Goal: Task Accomplishment & Management: Use online tool/utility

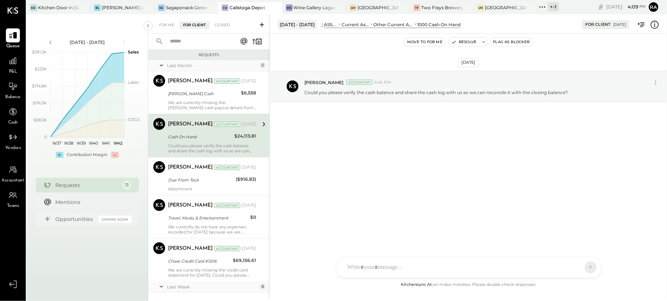
click at [194, 43] on input "text" at bounding box center [199, 41] width 67 height 12
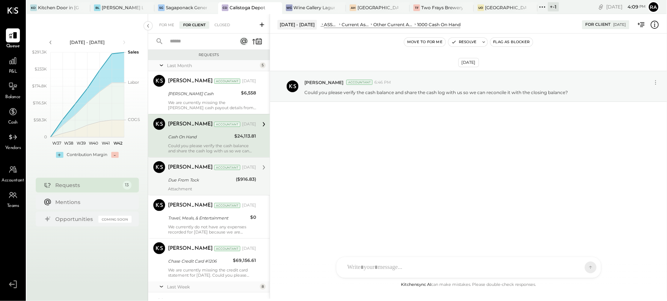
click at [225, 182] on div "Due From Tock" at bounding box center [201, 179] width 66 height 7
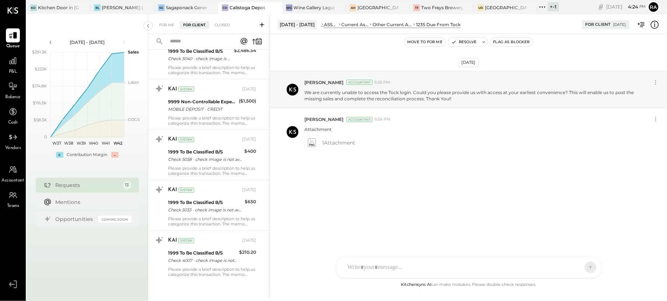
scroll to position [418, 0]
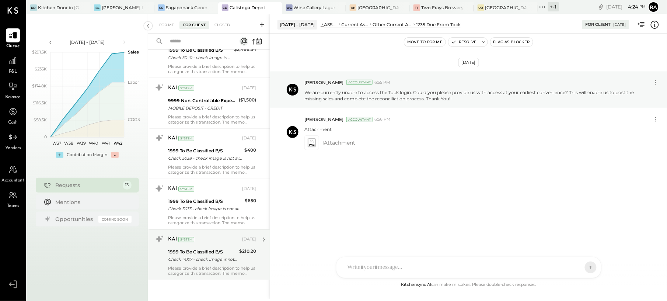
click at [229, 246] on div "KAI System [DATE] 1999 To Be Classified B/S Check 4007 - check image is not ava…" at bounding box center [212, 254] width 88 height 43
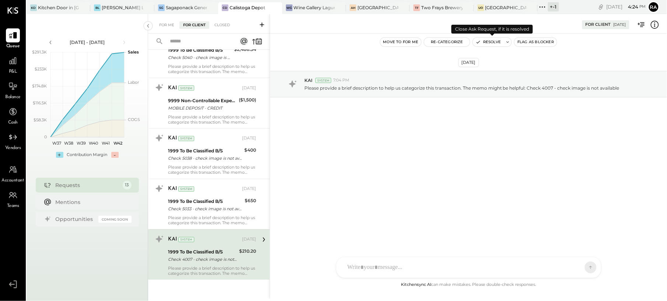
click at [493, 43] on button "Resolve" at bounding box center [488, 42] width 31 height 9
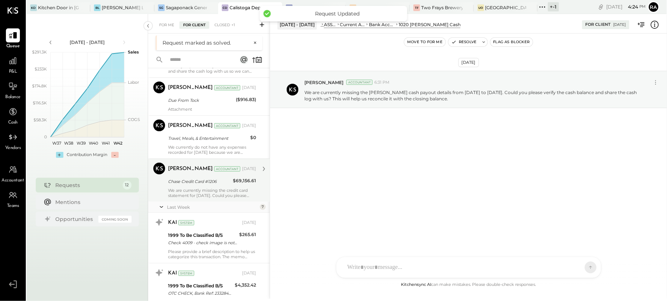
scroll to position [147, 0]
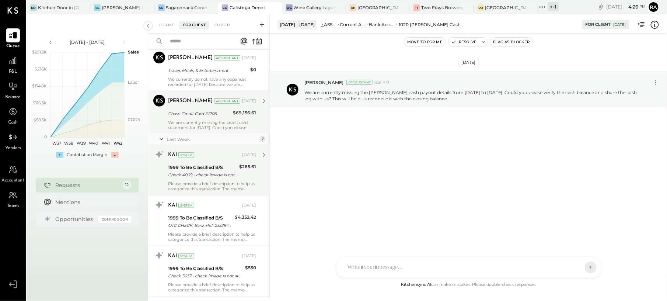
click at [217, 174] on div "Check 4009 - check image is not available" at bounding box center [202, 174] width 69 height 7
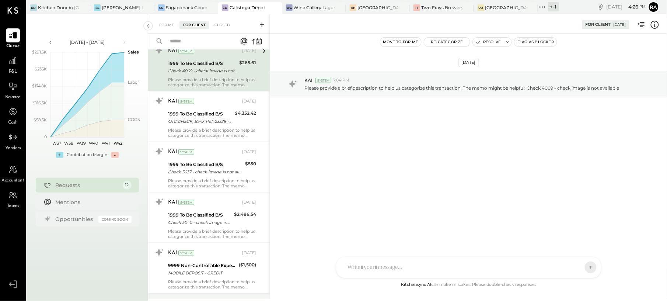
scroll to position [246, 0]
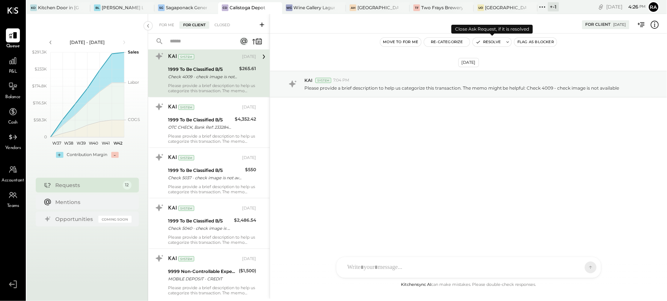
click at [499, 43] on button "Resolve" at bounding box center [488, 42] width 31 height 9
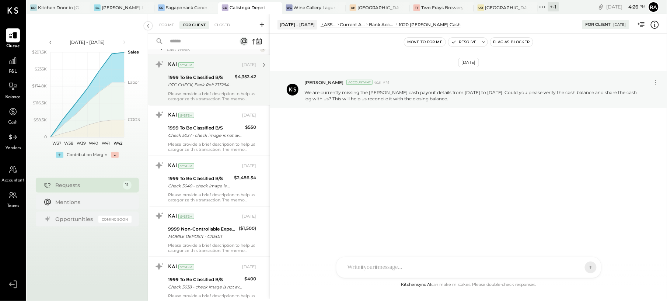
scroll to position [246, 0]
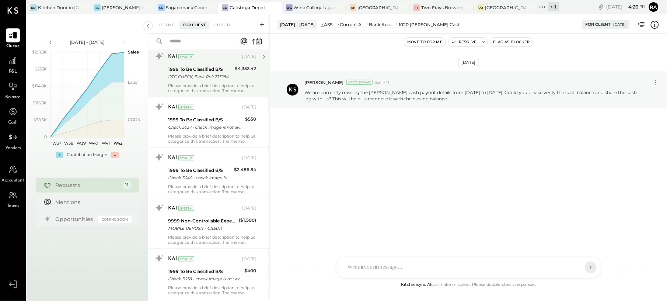
click at [201, 80] on div "OTC CHECK, Bank Ref: 2332848085, Check #: 0000005005 - check image is not avail…" at bounding box center [200, 76] width 65 height 7
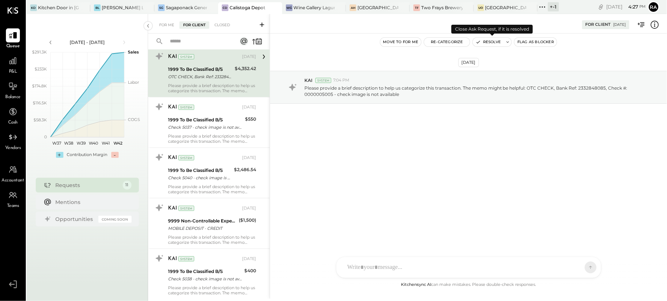
click at [498, 46] on button "Resolve" at bounding box center [488, 42] width 31 height 9
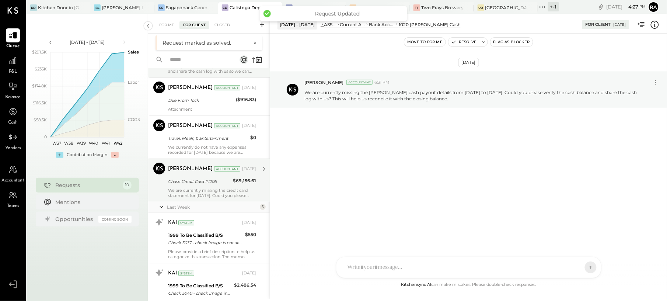
scroll to position [147, 0]
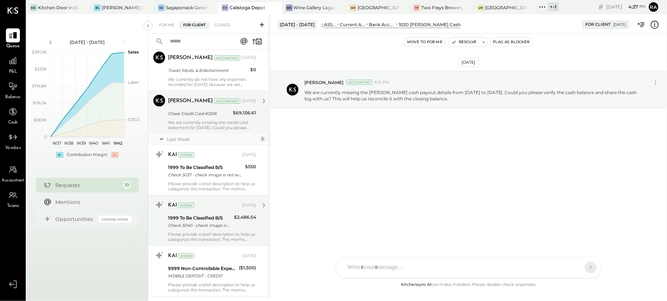
click at [209, 212] on div "KAI System [DATE] 1999 To Be Classified B/S Check 5040 - check image is not ava…" at bounding box center [212, 220] width 88 height 43
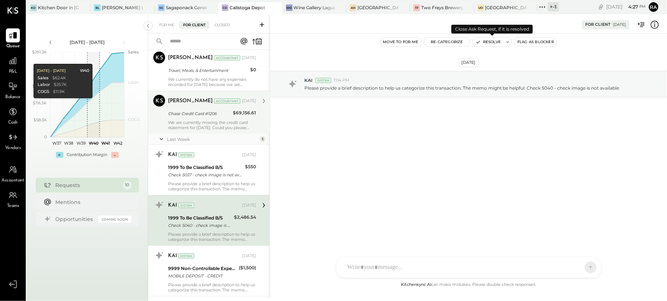
click at [491, 43] on button "Resolve" at bounding box center [488, 42] width 31 height 9
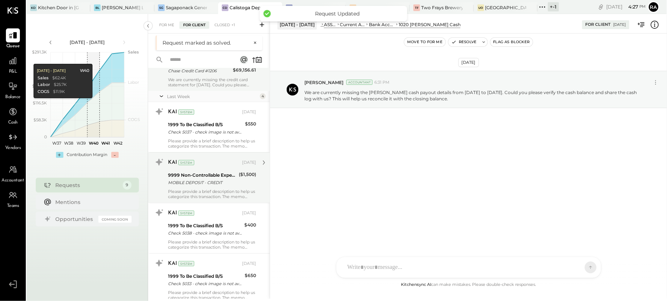
scroll to position [215, 0]
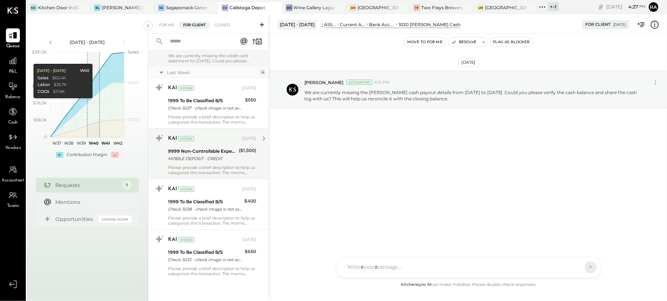
click at [221, 199] on div "1999 To Be Classified B/S" at bounding box center [205, 201] width 74 height 7
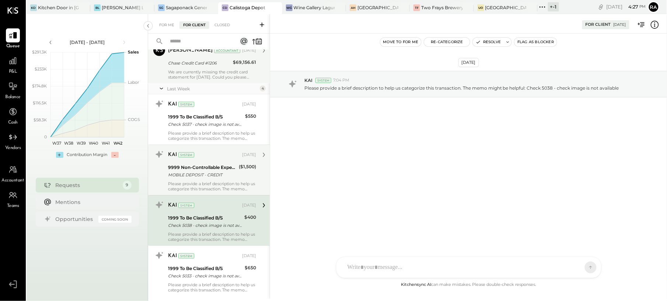
scroll to position [215, 0]
